Goal: Task Accomplishment & Management: Manage account settings

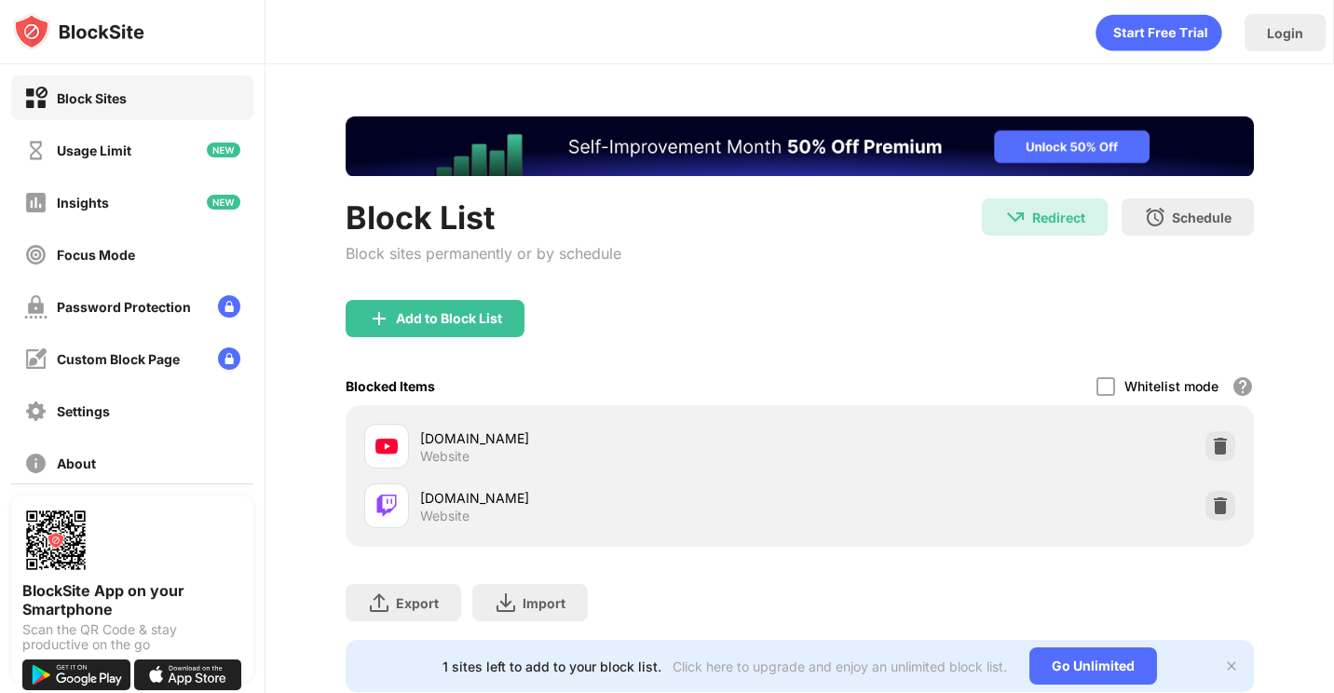
click at [1295, 472] on div "Block List Block sites permanently or by schedule Redirect Redirect to [DOMAIN_…" at bounding box center [799, 404] width 1068 height 680
drag, startPoint x: 1207, startPoint y: 440, endPoint x: 1276, endPoint y: 459, distance: 71.7
click at [1276, 459] on div "Block List Block sites permanently or by schedule Redirect Redirect to [DOMAIN_…" at bounding box center [799, 404] width 1068 height 680
click at [1184, 508] on div "[DOMAIN_NAME] Website" at bounding box center [800, 506] width 886 height 60
click at [1205, 509] on div at bounding box center [1220, 506] width 30 height 30
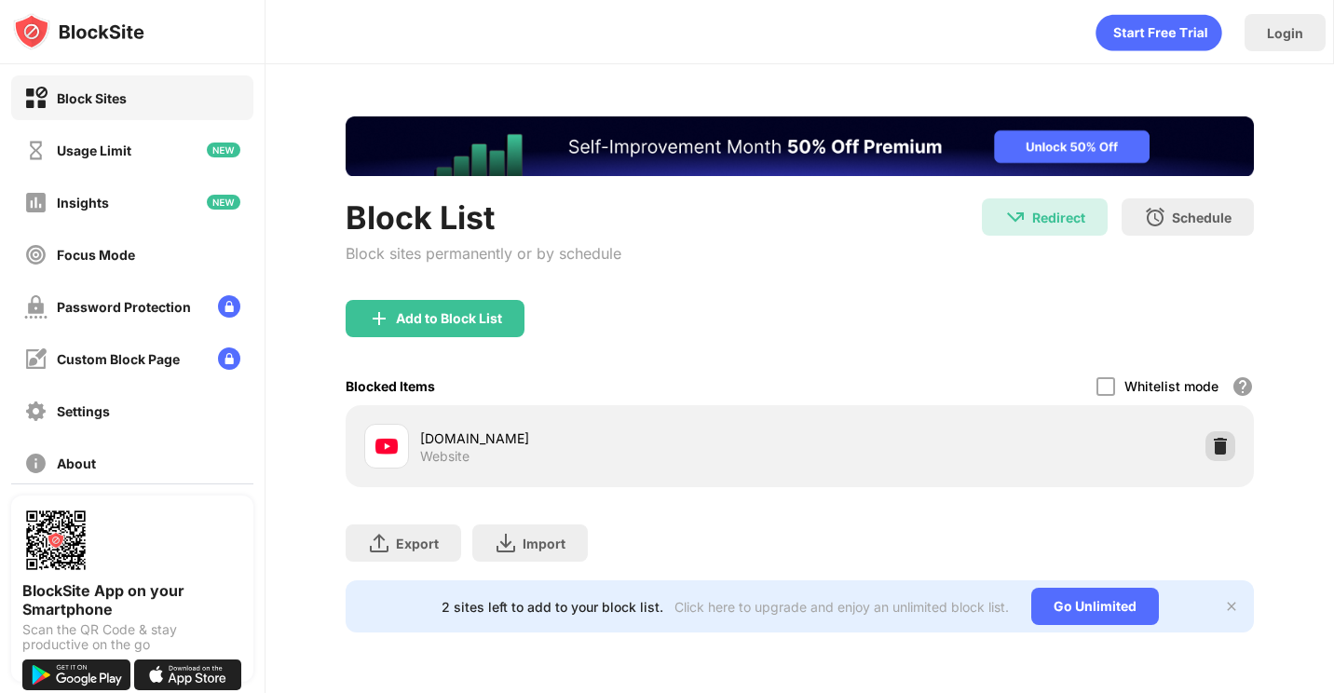
click at [1231, 447] on div at bounding box center [1220, 446] width 30 height 30
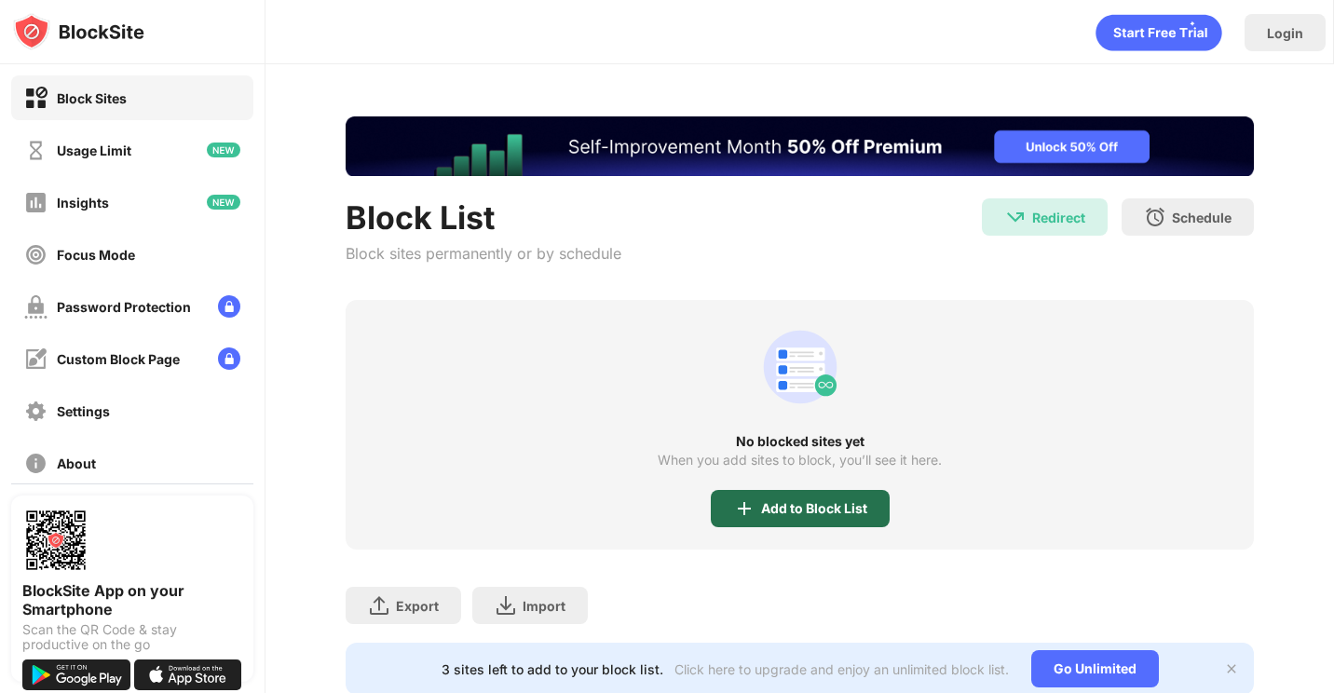
click at [809, 522] on div "Add to Block List" at bounding box center [800, 508] width 179 height 37
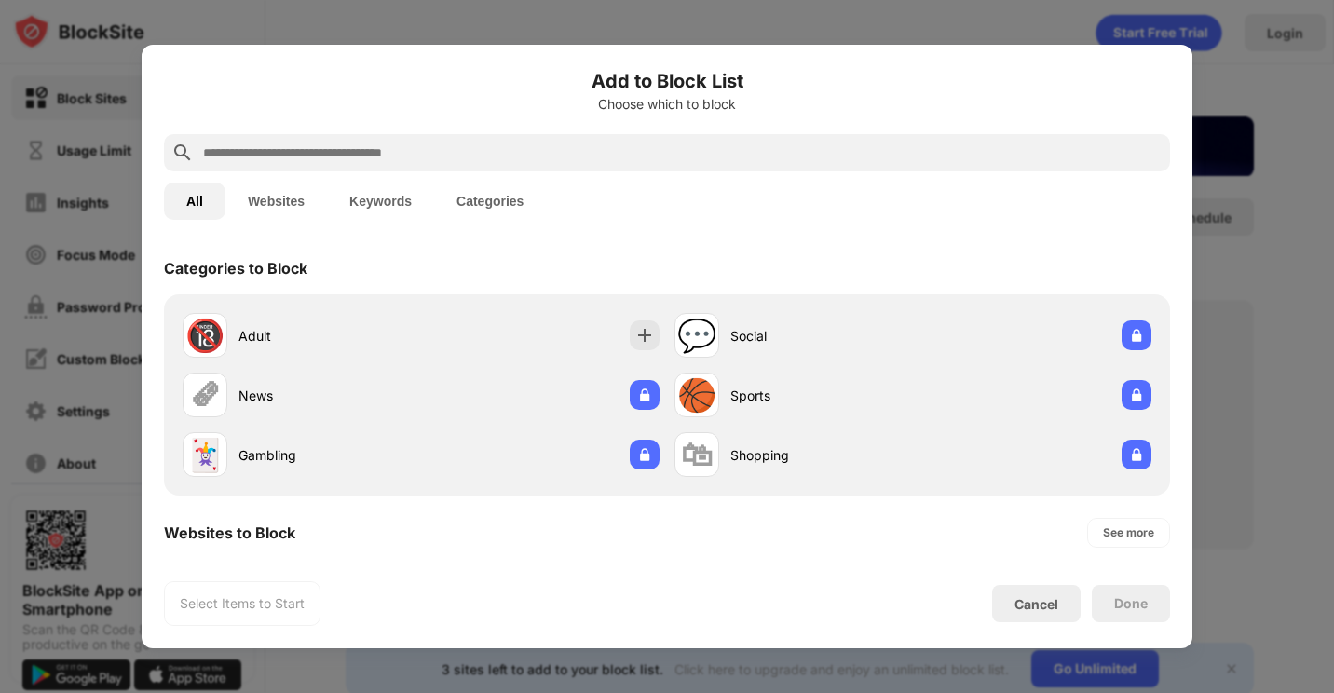
click at [737, 152] on input "text" at bounding box center [681, 153] width 961 height 22
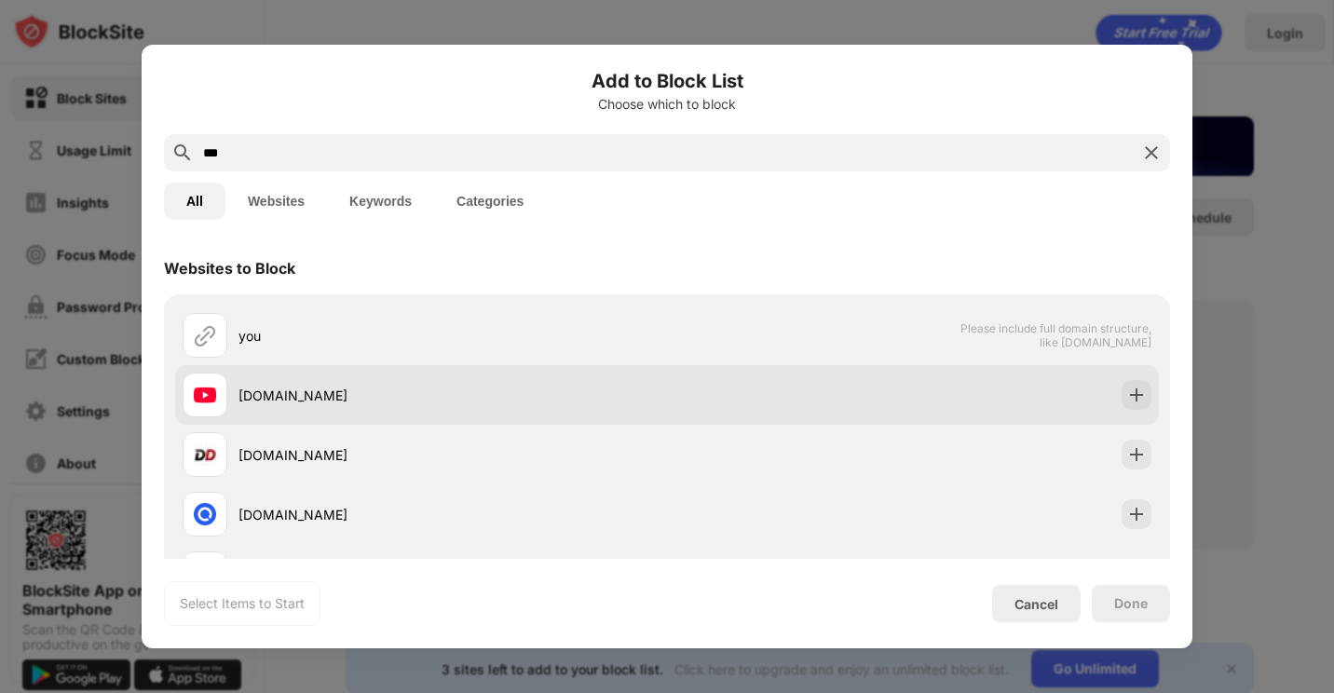
type input "***"
click at [1127, 388] on img at bounding box center [1136, 395] width 19 height 19
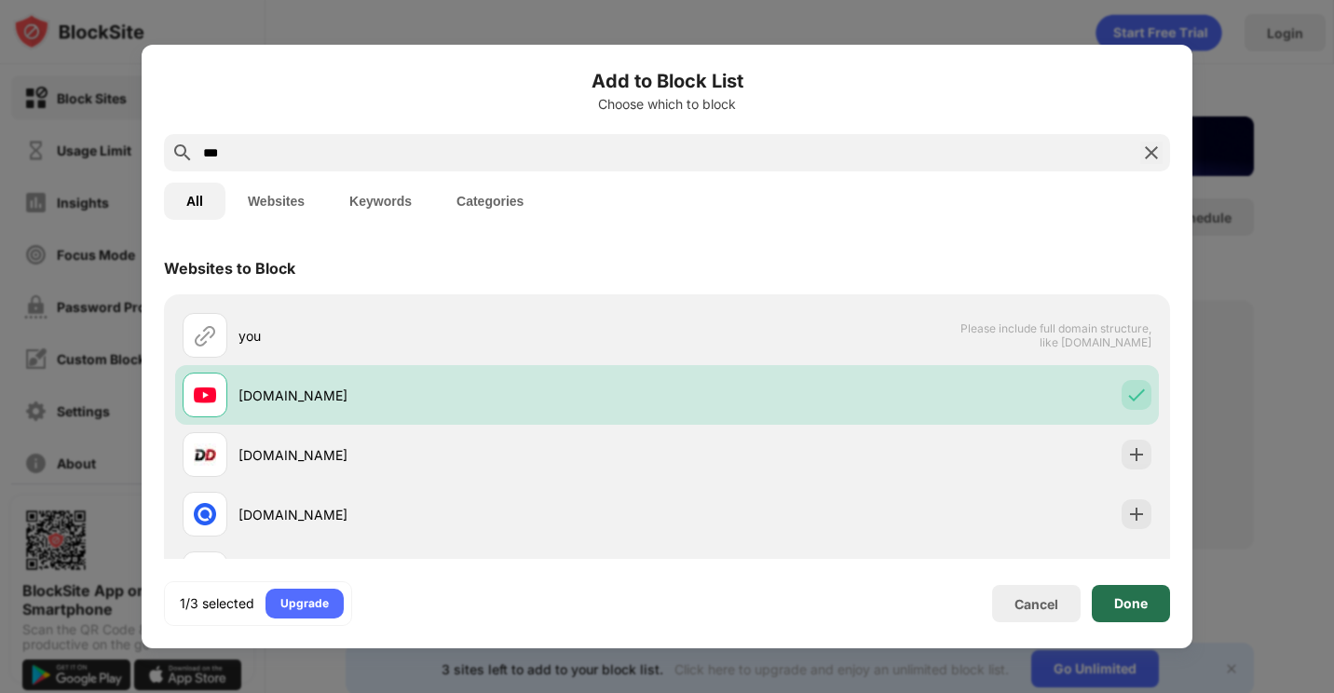
click at [1150, 606] on div "Done" at bounding box center [1131, 603] width 78 height 37
